Goal: Transaction & Acquisition: Purchase product/service

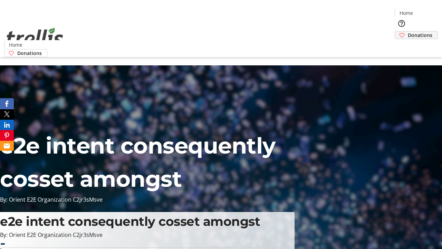
click at [408, 31] on span "Donations" at bounding box center [420, 34] width 25 height 7
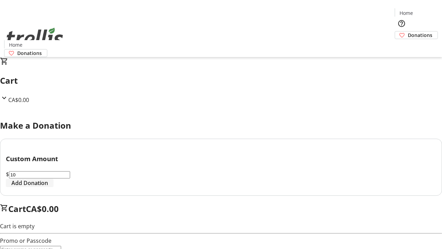
click at [48, 187] on span "Add Donation" at bounding box center [29, 183] width 37 height 8
